Goal: Information Seeking & Learning: Learn about a topic

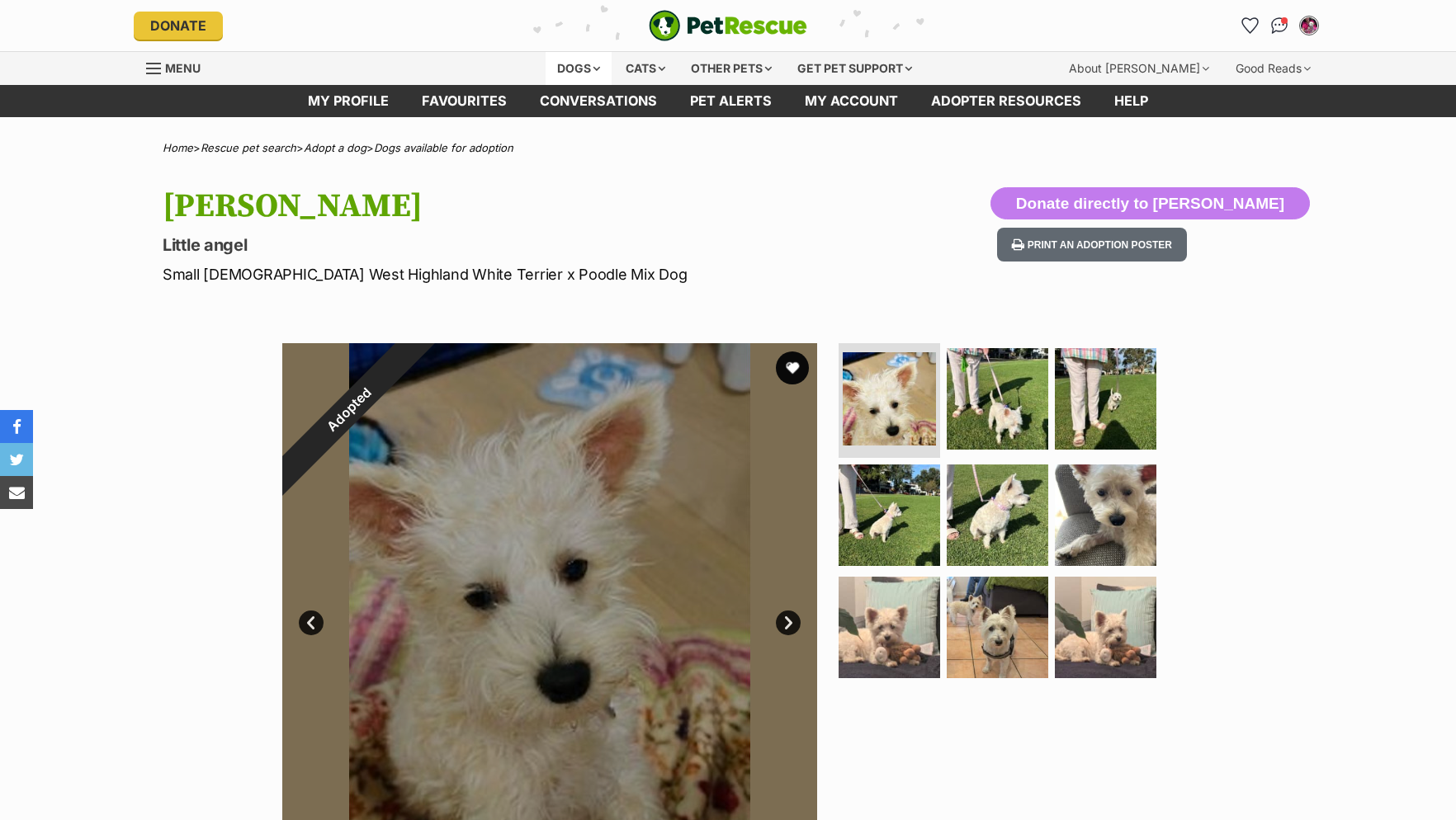
click at [592, 68] on div "Dogs" at bounding box center [578, 68] width 66 height 33
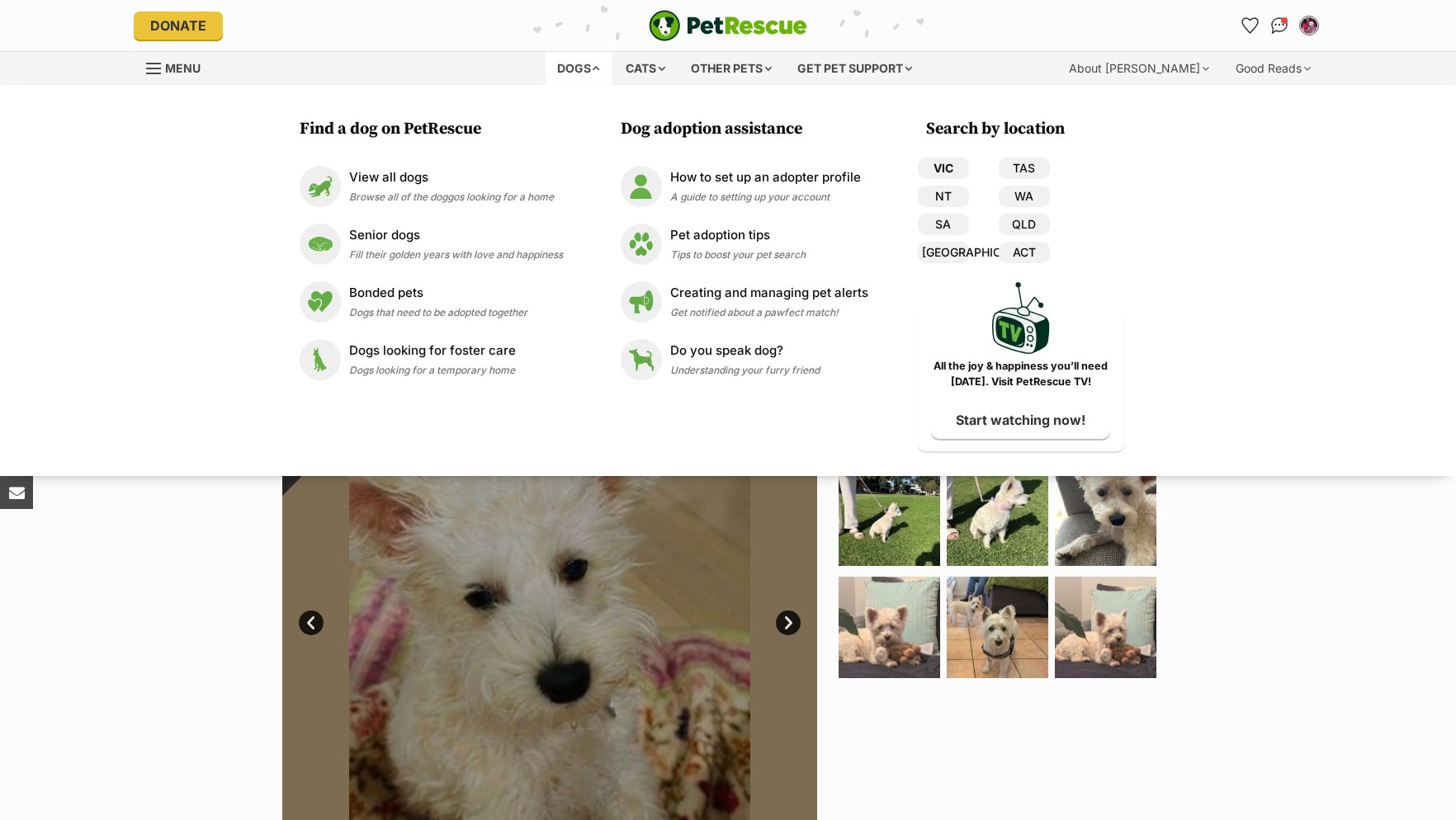
click at [939, 164] on link "VIC" at bounding box center [942, 169] width 51 height 21
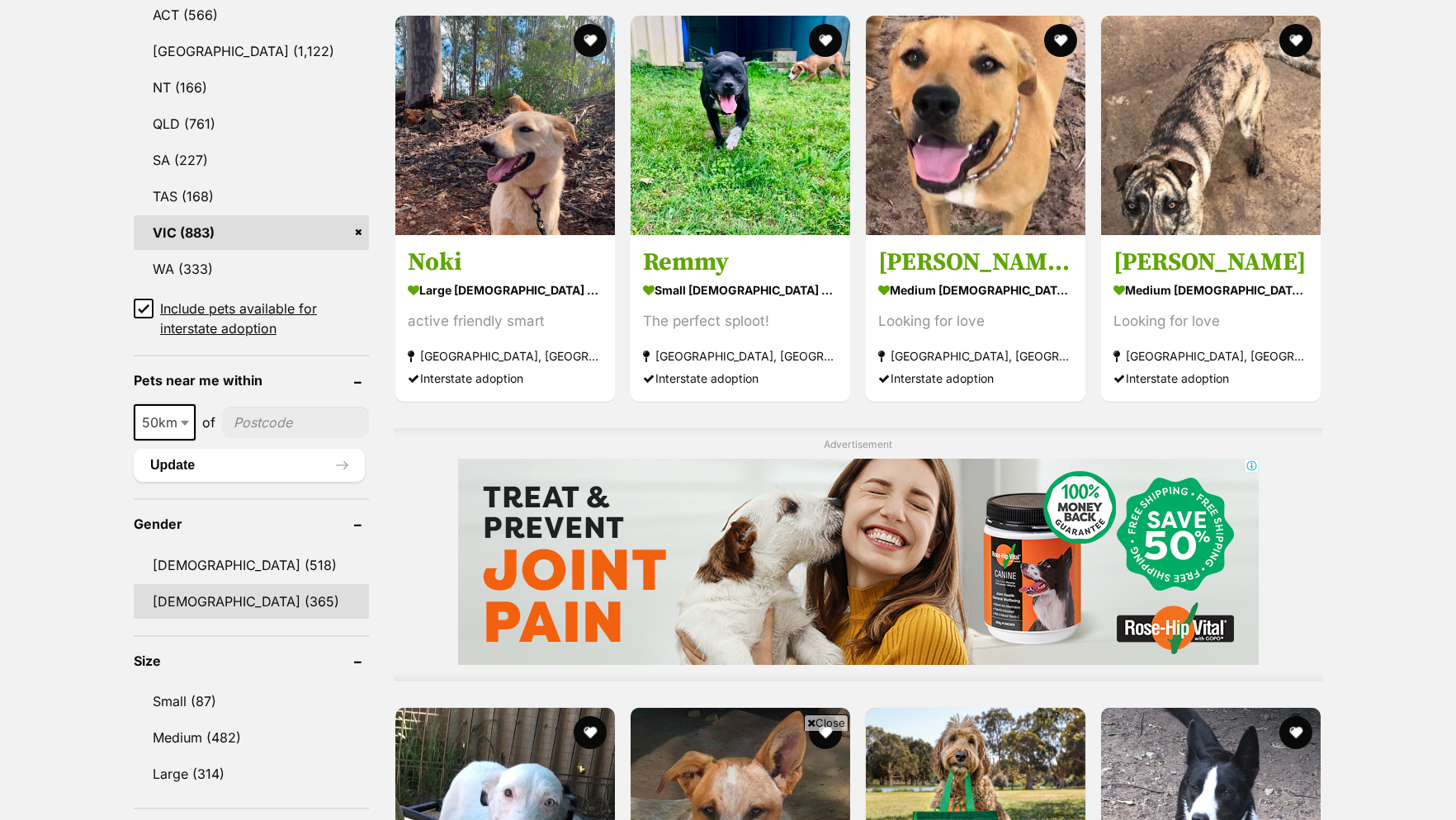
click at [152, 615] on link "Female (365)" at bounding box center [251, 601] width 235 height 35
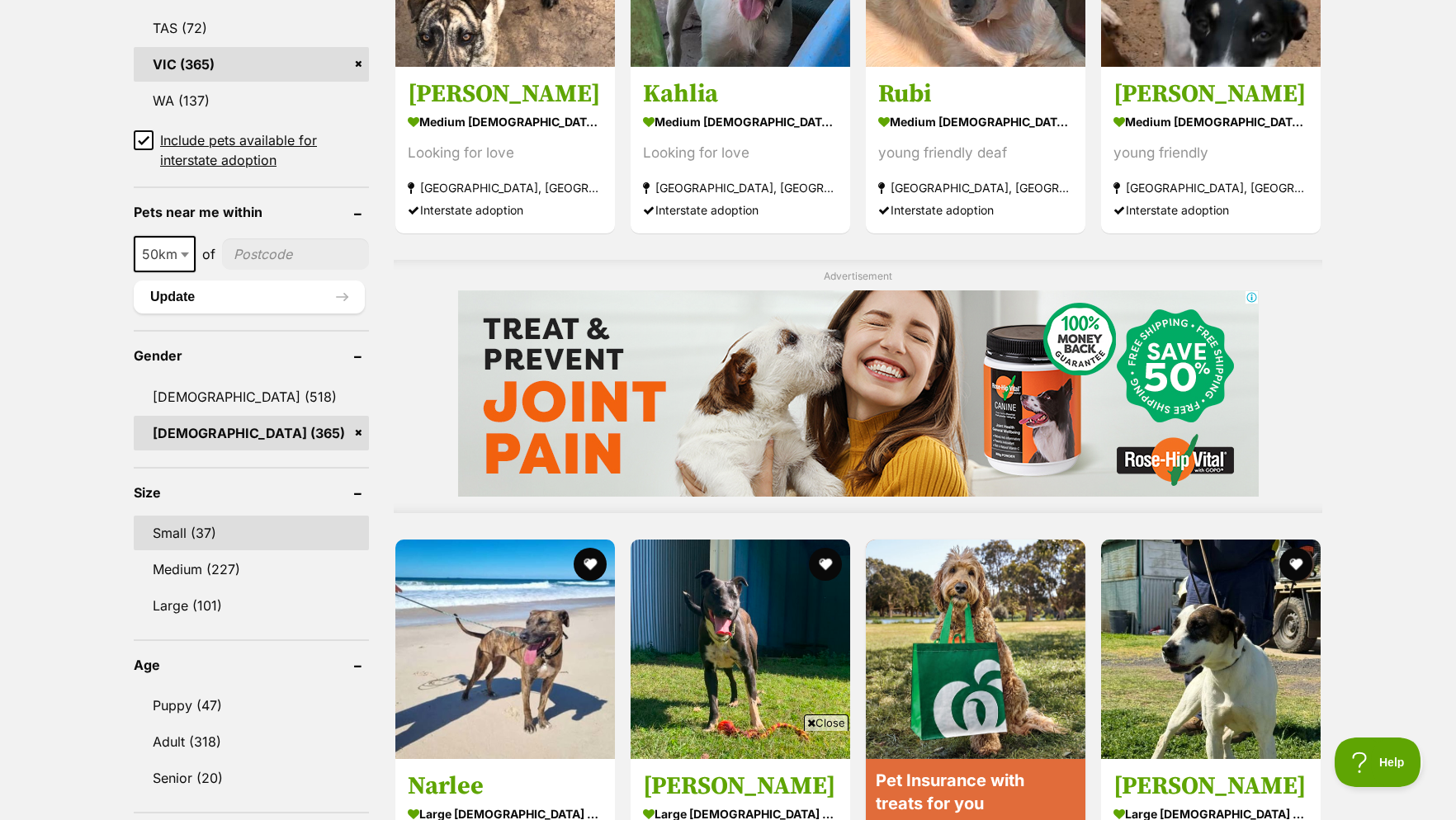
click at [211, 544] on link "Small (37)" at bounding box center [251, 533] width 235 height 35
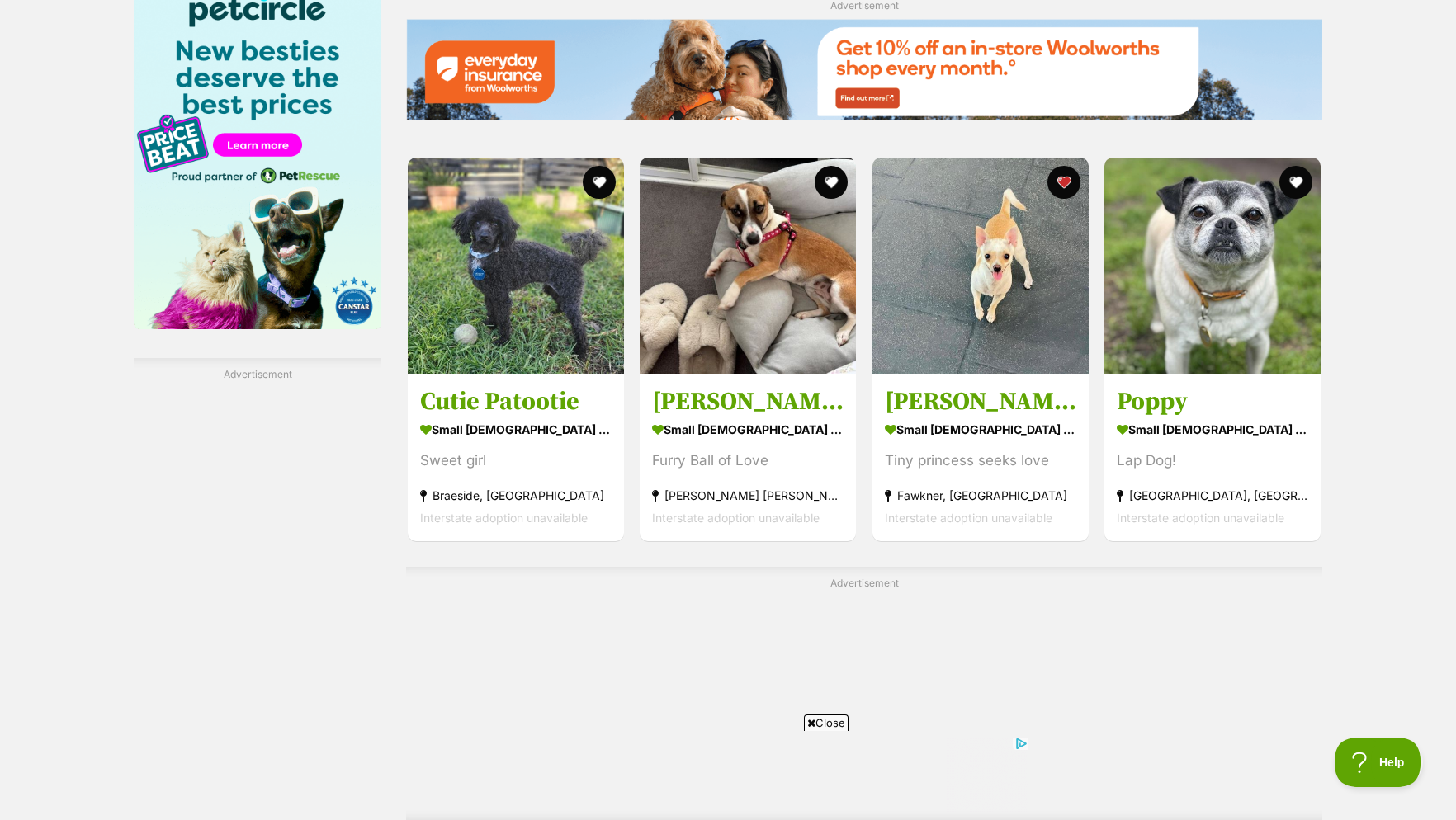
scroll to position [2778, 0]
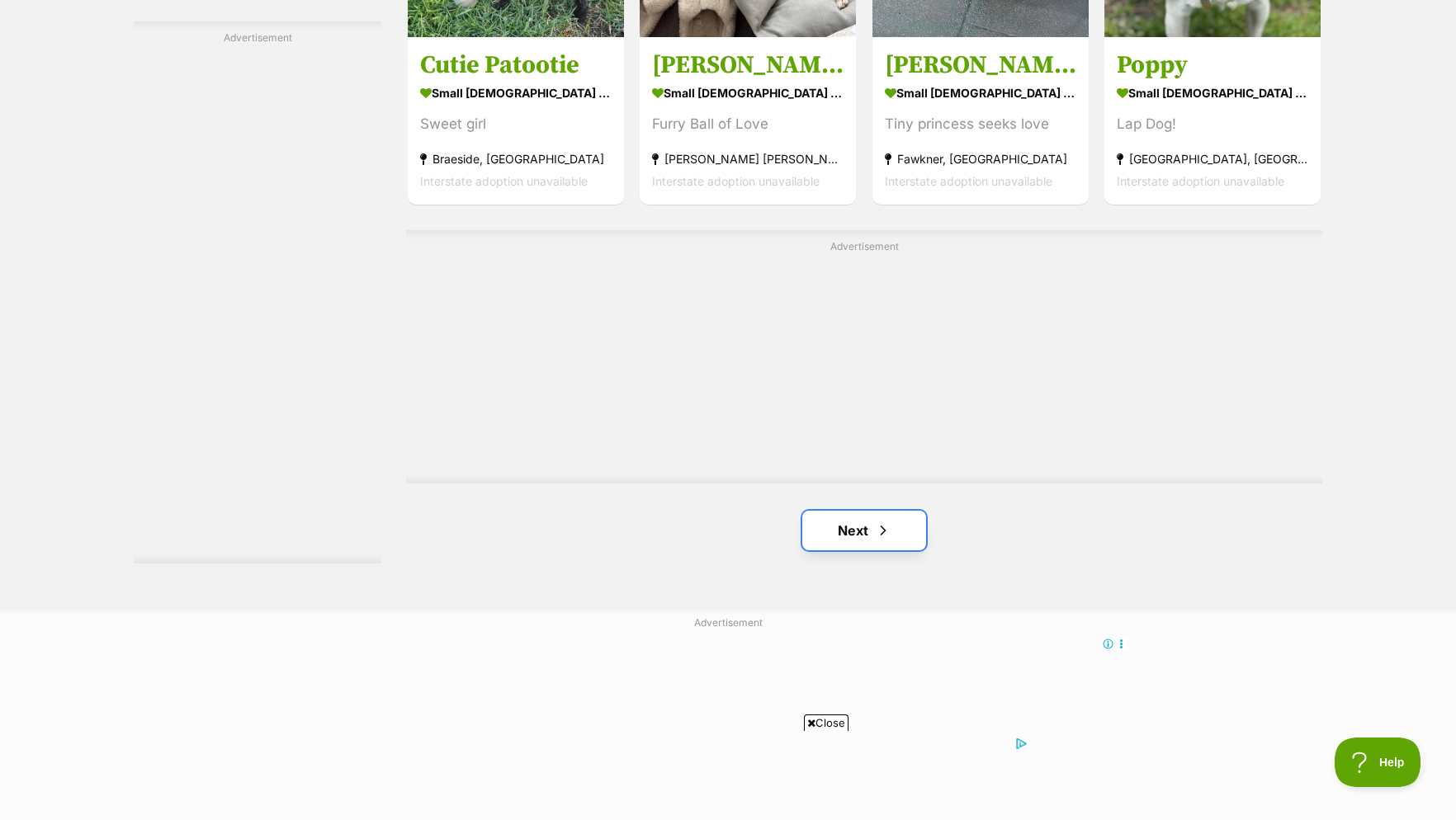
click at [860, 535] on link "Next" at bounding box center [863, 530] width 123 height 40
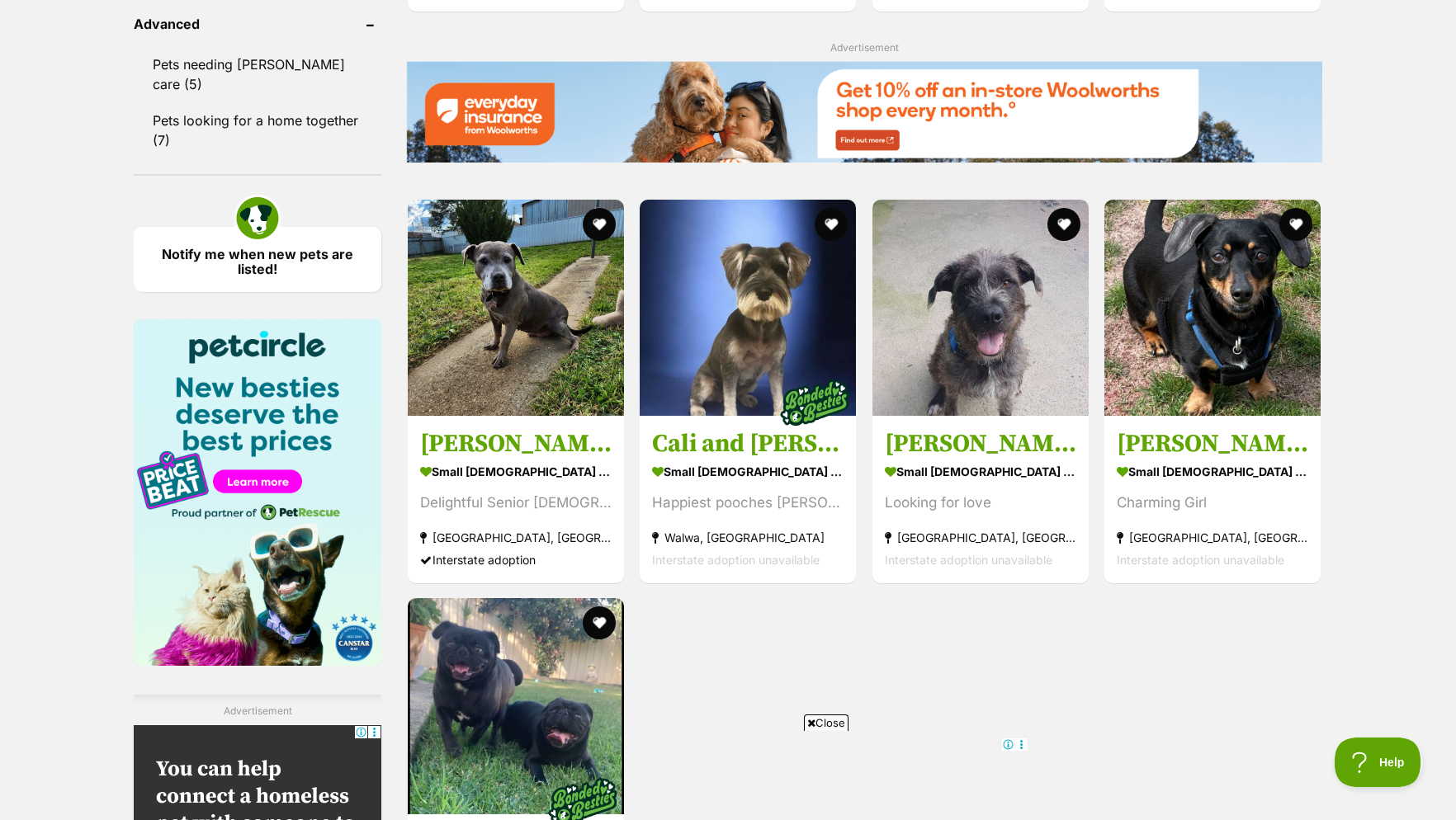
scroll to position [2357, 0]
